Goal: Task Accomplishment & Management: Use online tool/utility

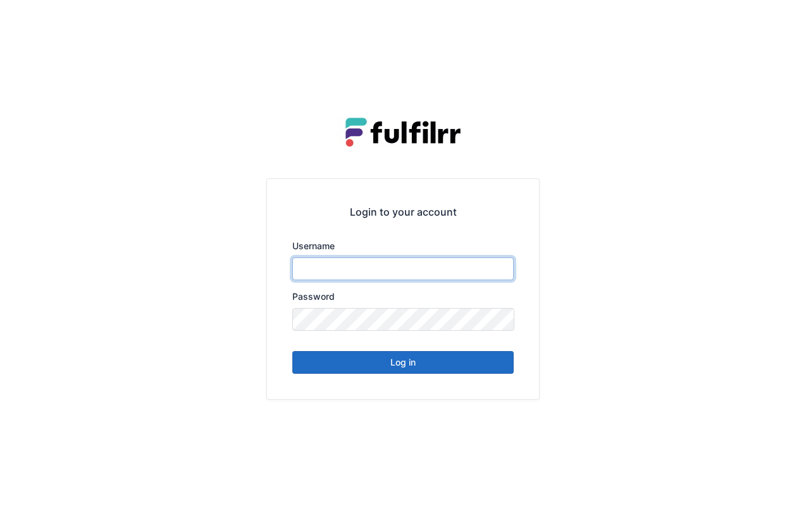
type input "******"
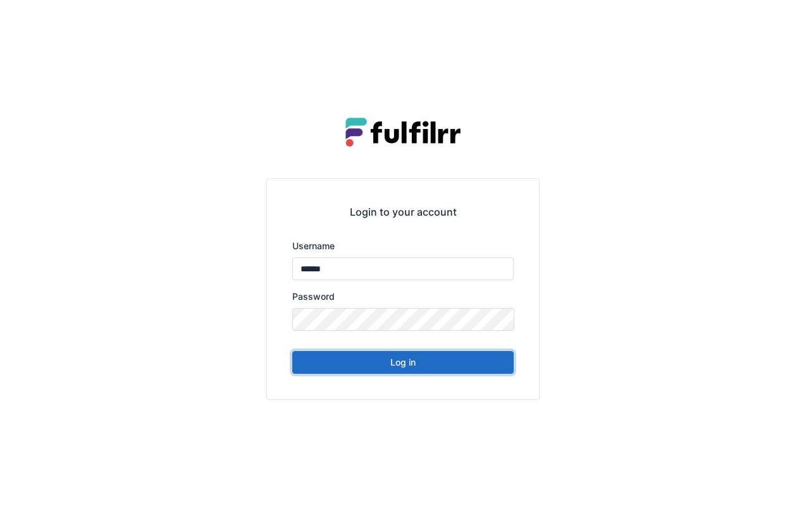
click at [453, 370] on button "Log in" at bounding box center [403, 362] width 222 height 23
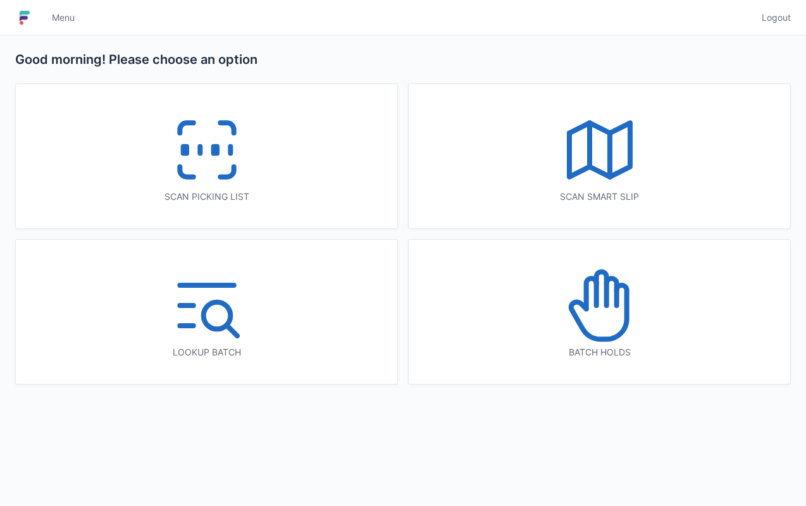
click at [218, 166] on icon at bounding box center [206, 149] width 81 height 81
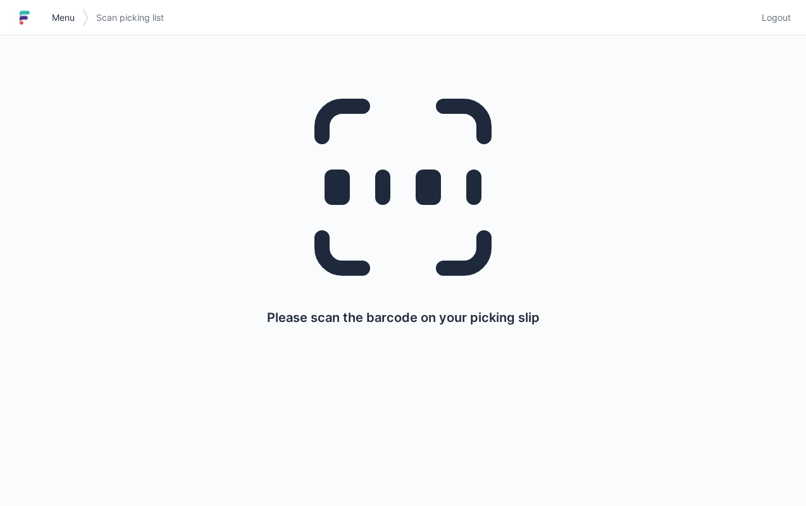
click at [66, 15] on span "Menu" at bounding box center [63, 17] width 23 height 13
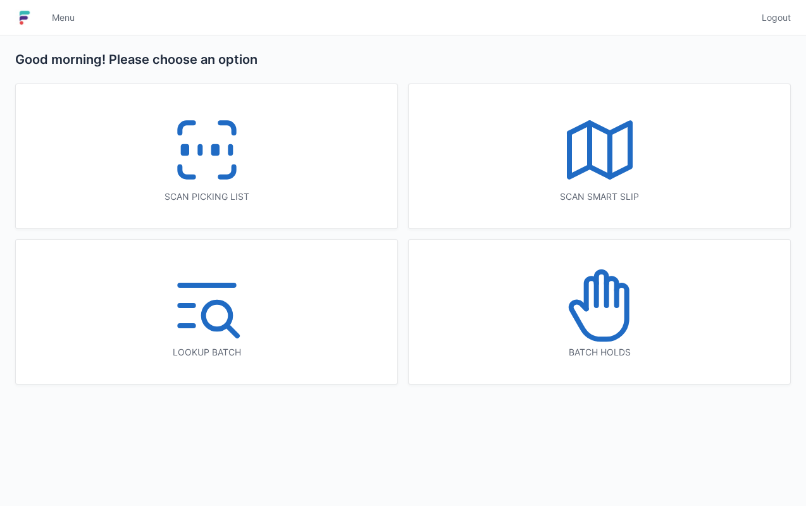
click at [377, 319] on div "Lookup batch" at bounding box center [207, 312] width 382 height 144
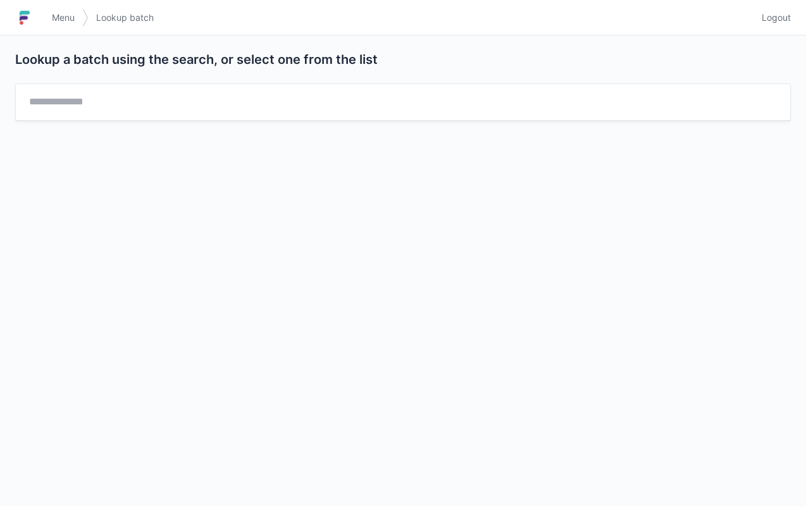
click at [57, 19] on span "Menu" at bounding box center [63, 17] width 23 height 13
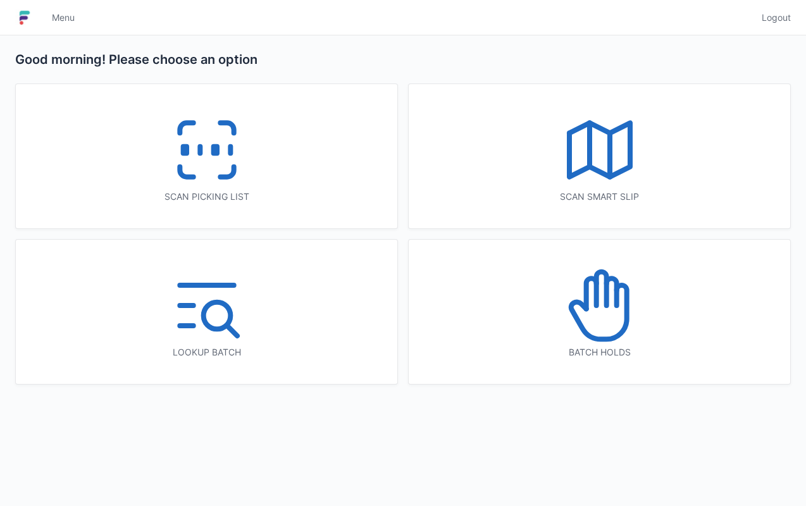
click at [228, 167] on icon at bounding box center [206, 149] width 81 height 81
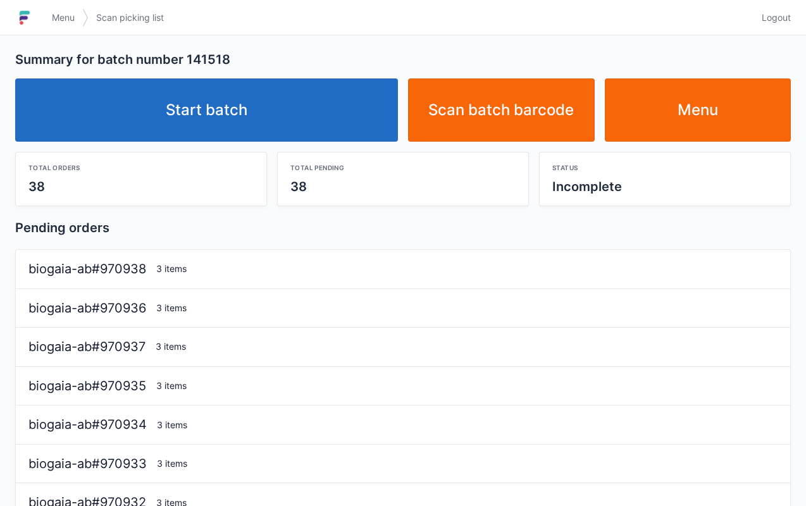
click at [284, 129] on link "Start batch" at bounding box center [206, 109] width 383 height 63
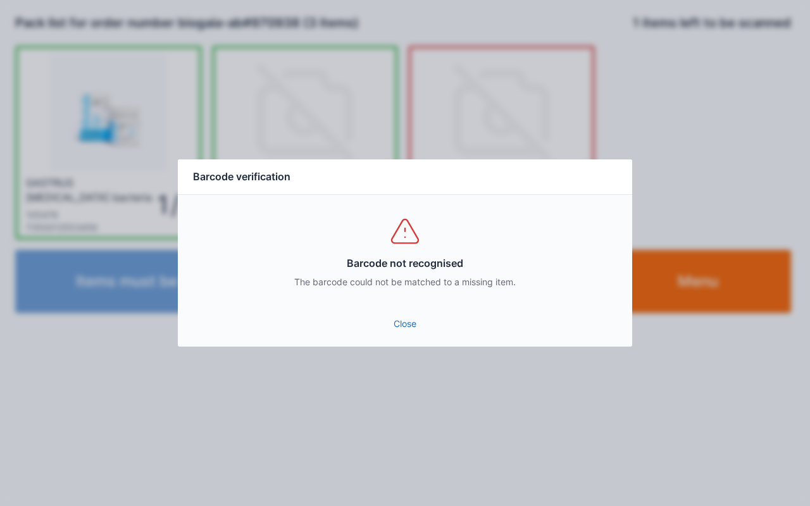
click at [414, 334] on link "Close" at bounding box center [405, 324] width 434 height 23
click at [405, 332] on link "Close" at bounding box center [405, 324] width 434 height 23
